Goal: Register for event/course

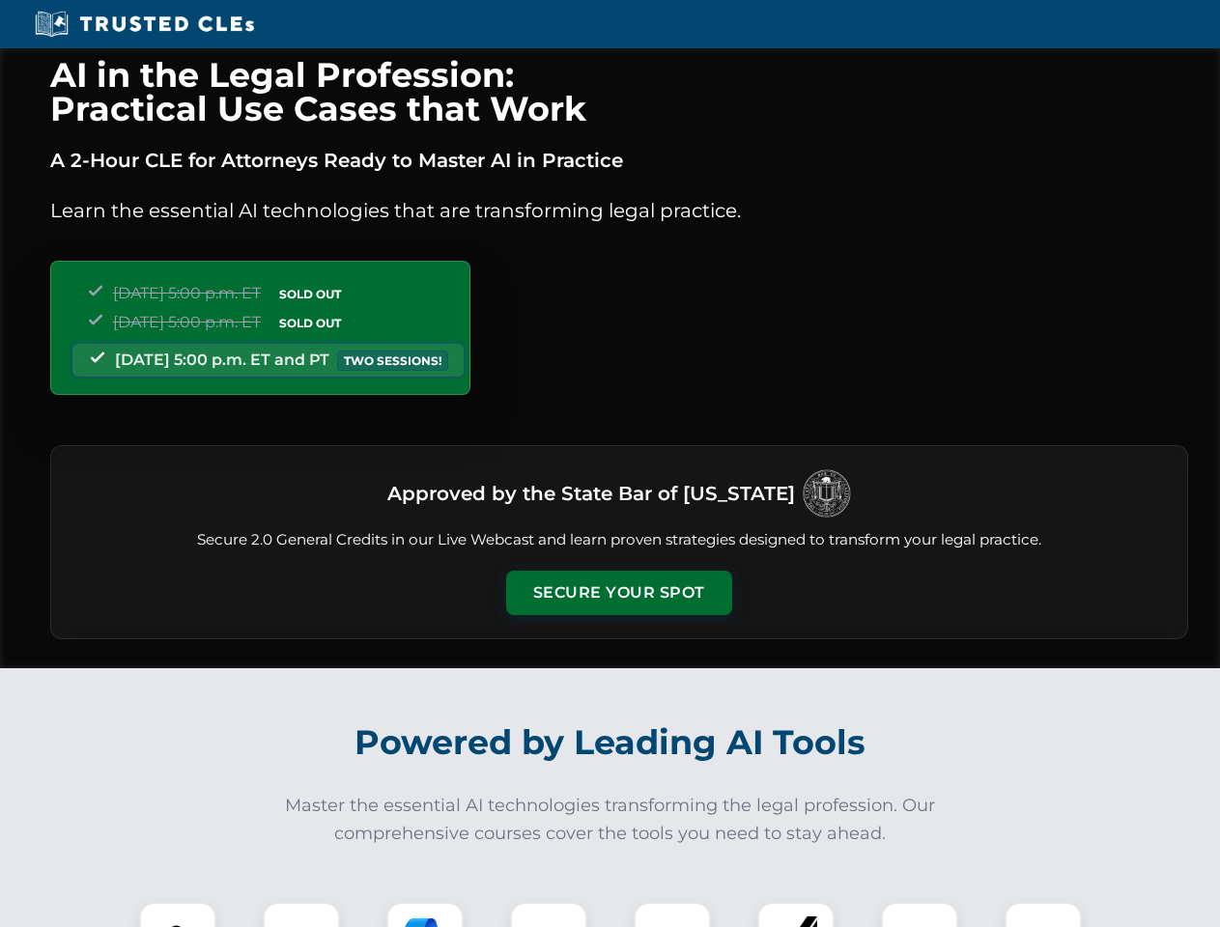
click at [618, 593] on button "Secure Your Spot" at bounding box center [619, 593] width 226 height 44
click at [178, 915] on img at bounding box center [178, 941] width 56 height 56
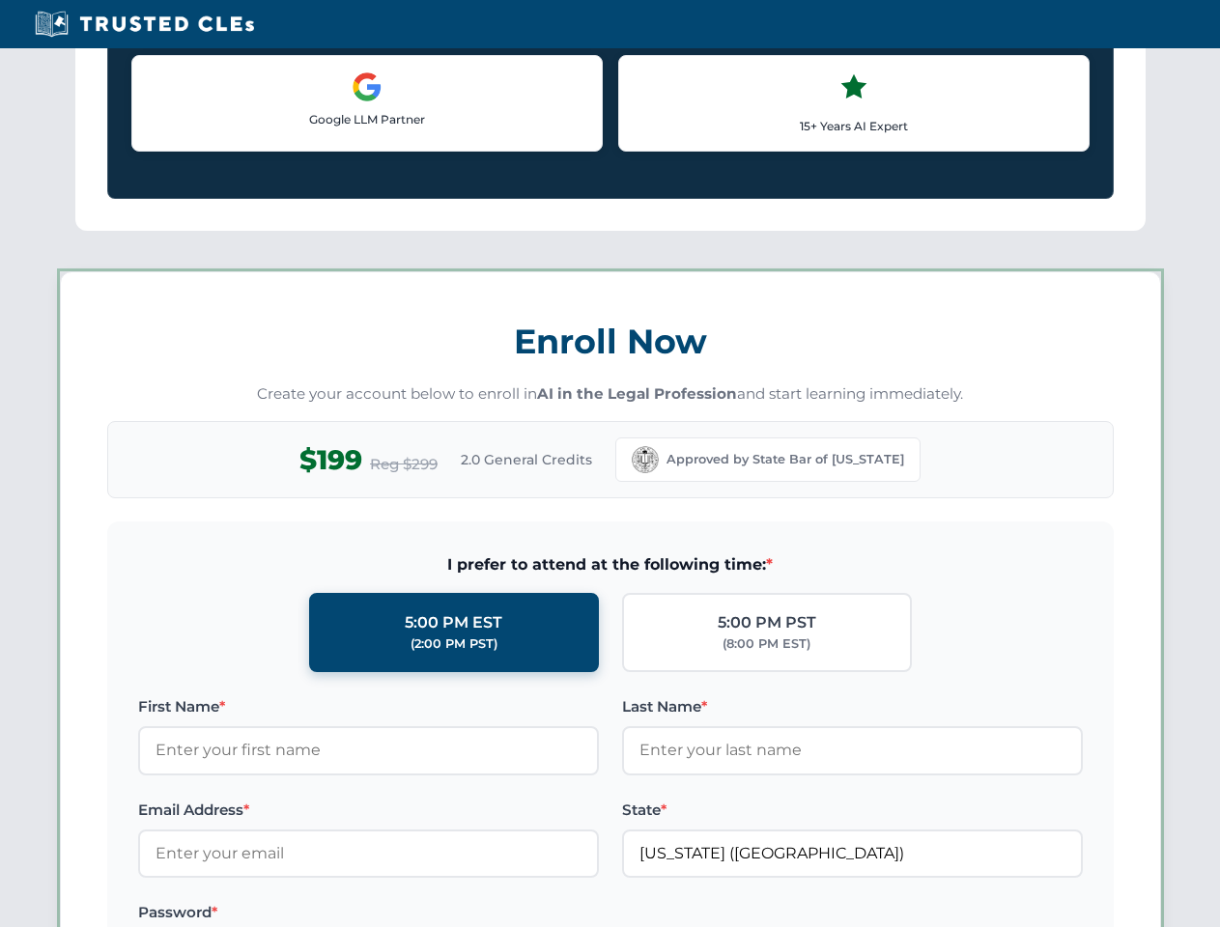
click at [425, 915] on label "Password *" at bounding box center [368, 912] width 461 height 23
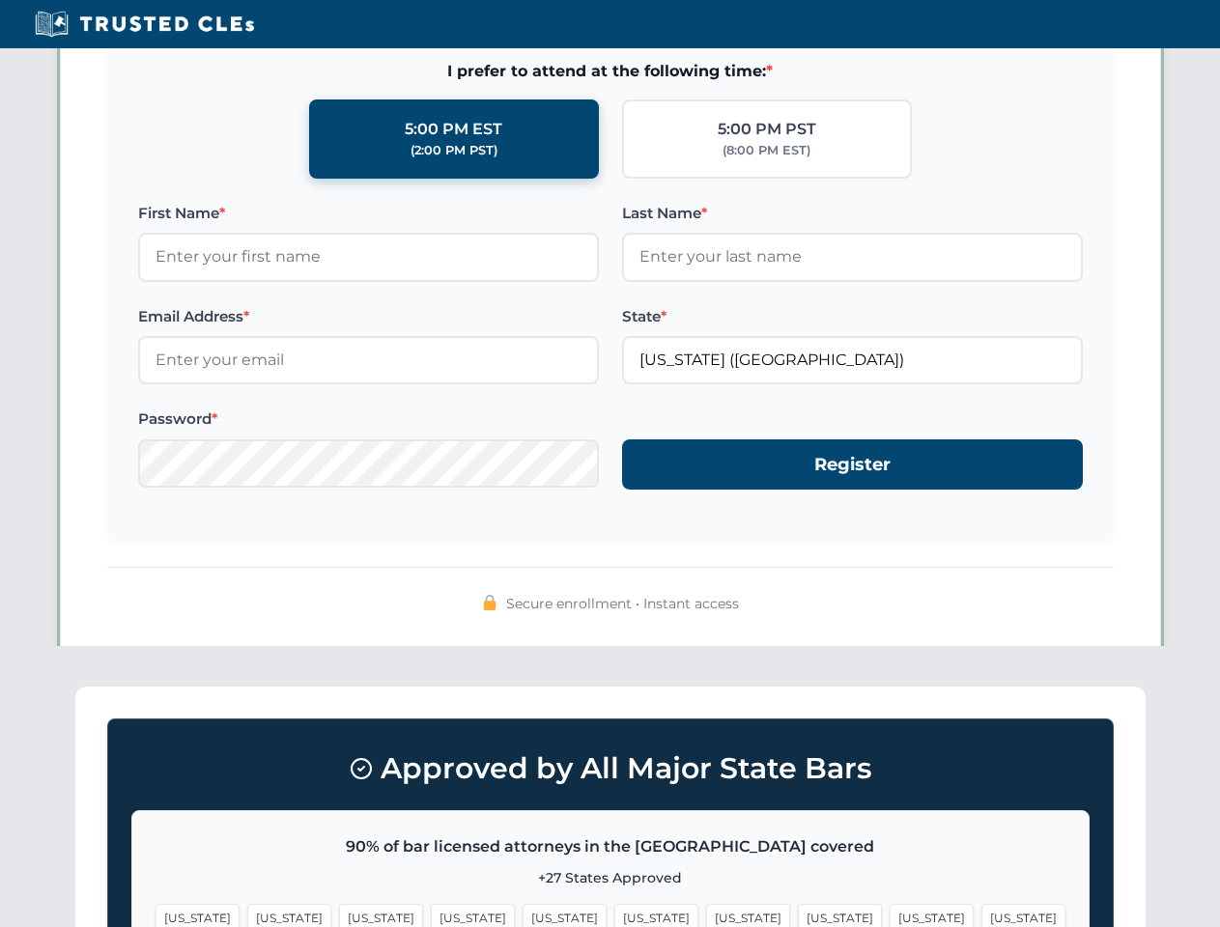
click at [890, 915] on span "[US_STATE]" at bounding box center [932, 918] width 84 height 28
